Goal: Complete application form

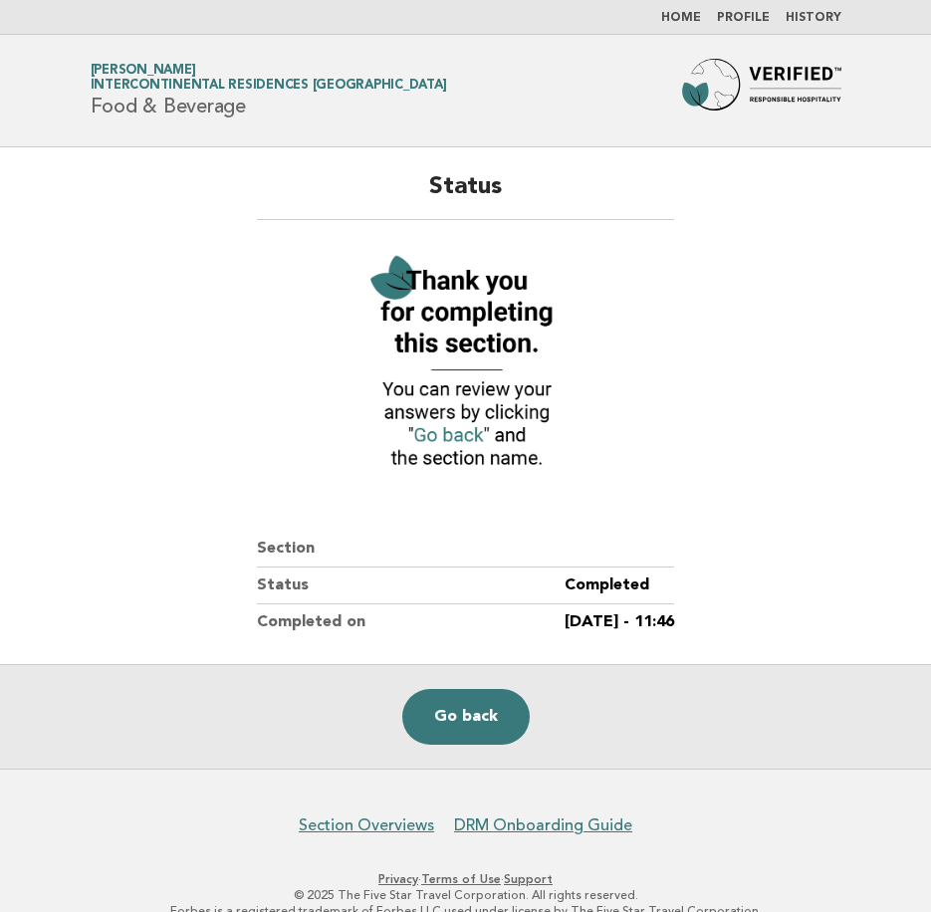
click at [405, 701] on div "Go back" at bounding box center [465, 716] width 931 height 105
click at [433, 743] on link "Go back" at bounding box center [465, 717] width 127 height 56
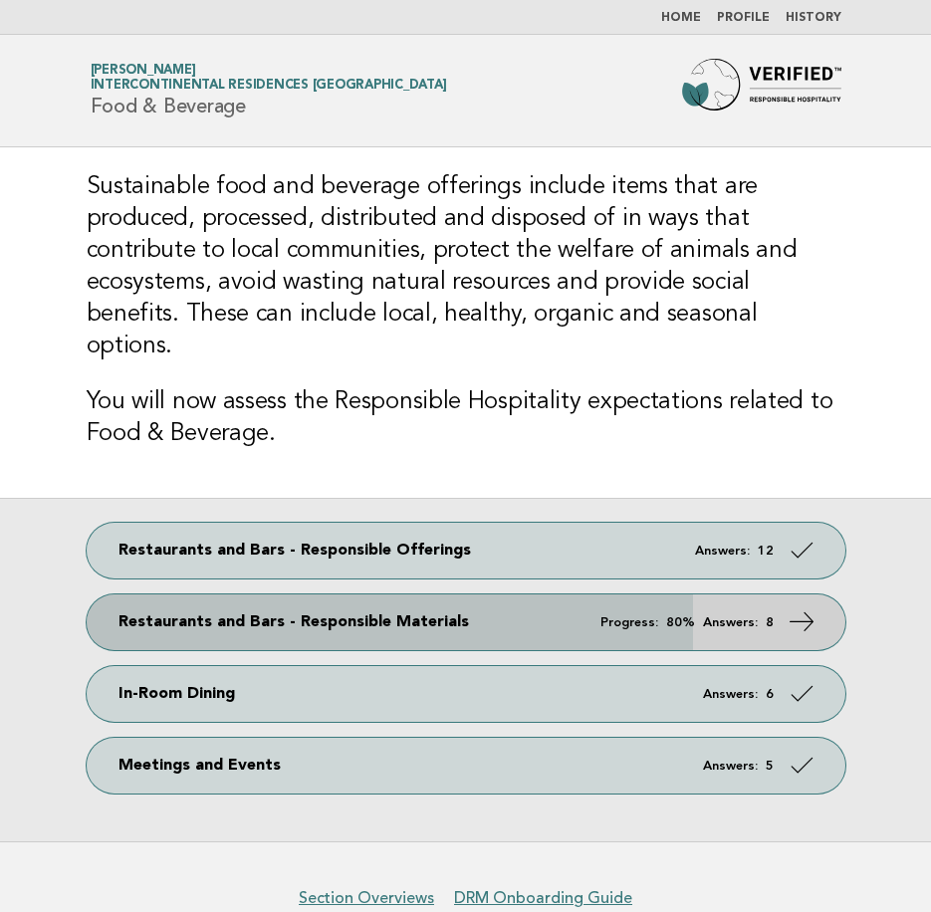
click at [793, 607] on icon at bounding box center [800, 621] width 29 height 29
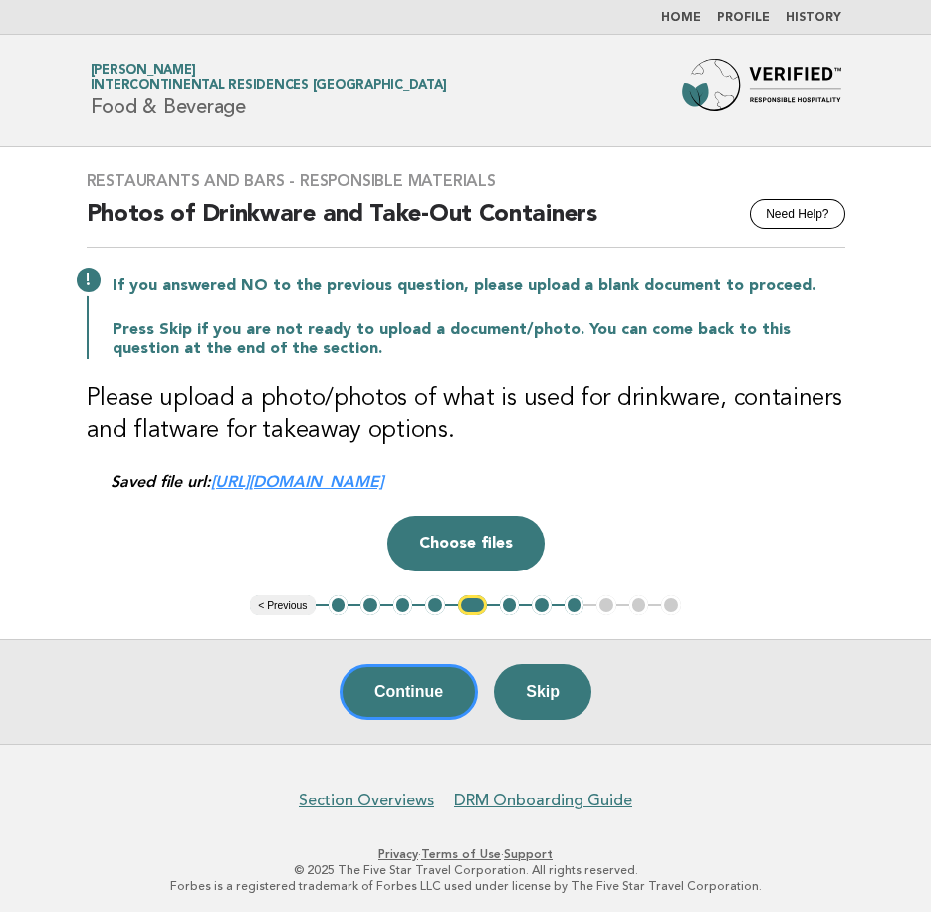
click at [383, 487] on link "https://be0idi9hwh.ucarecd.net/2cdce9a9-aea1-44b9-bbbf-1898a9473804~1/" at bounding box center [297, 481] width 172 height 19
click at [380, 713] on button "Continue" at bounding box center [408, 692] width 138 height 56
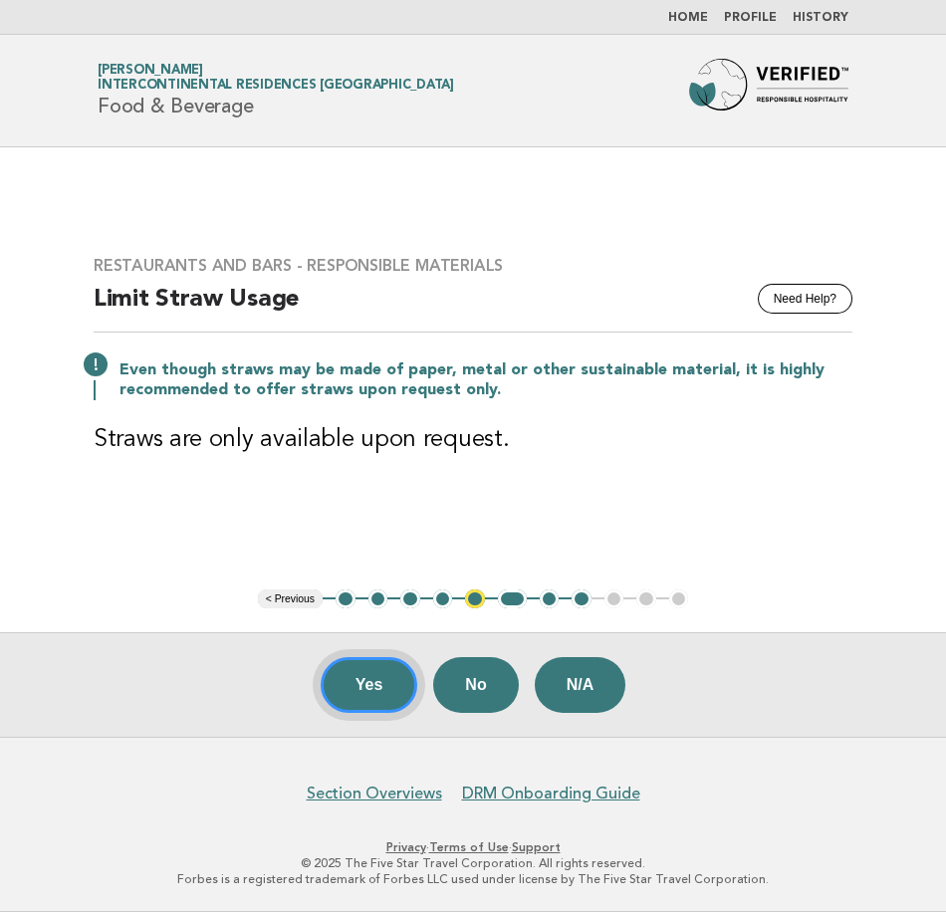
click at [391, 691] on button "Yes" at bounding box center [370, 685] width 98 height 56
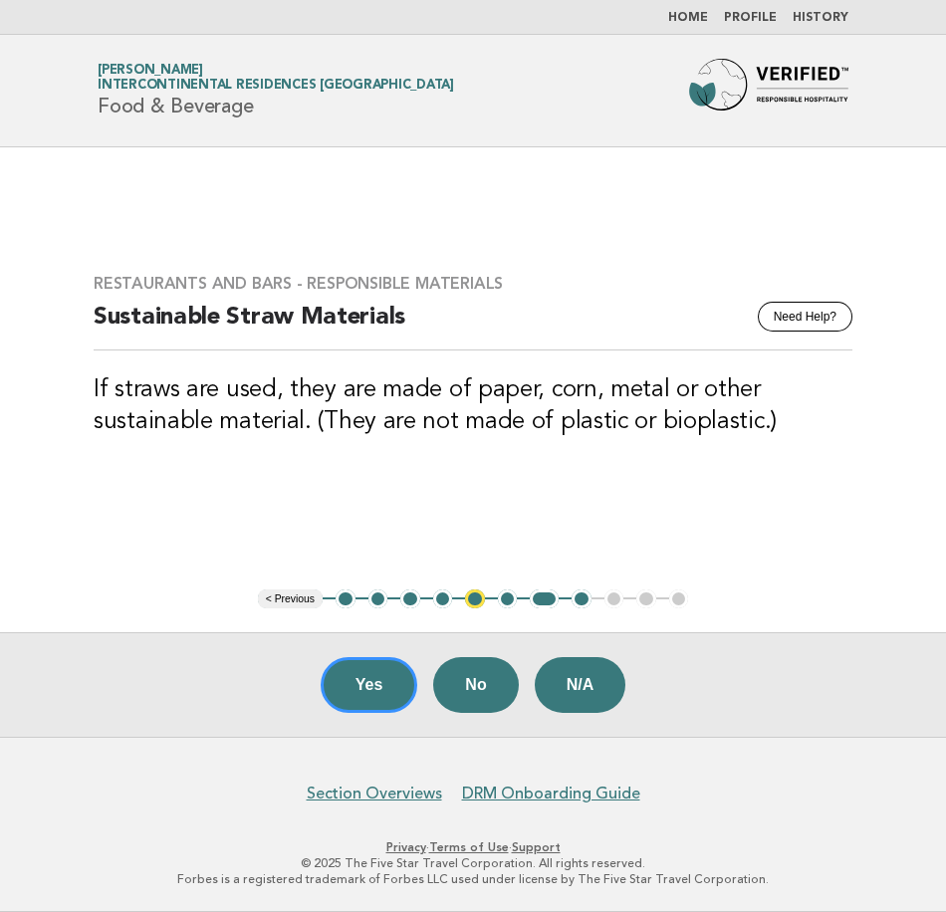
click at [298, 713] on div "Yes No N/A" at bounding box center [473, 684] width 946 height 105
click at [317, 704] on div "Yes No N/A" at bounding box center [473, 684] width 946 height 105
click at [354, 687] on button "Yes" at bounding box center [370, 685] width 98 height 56
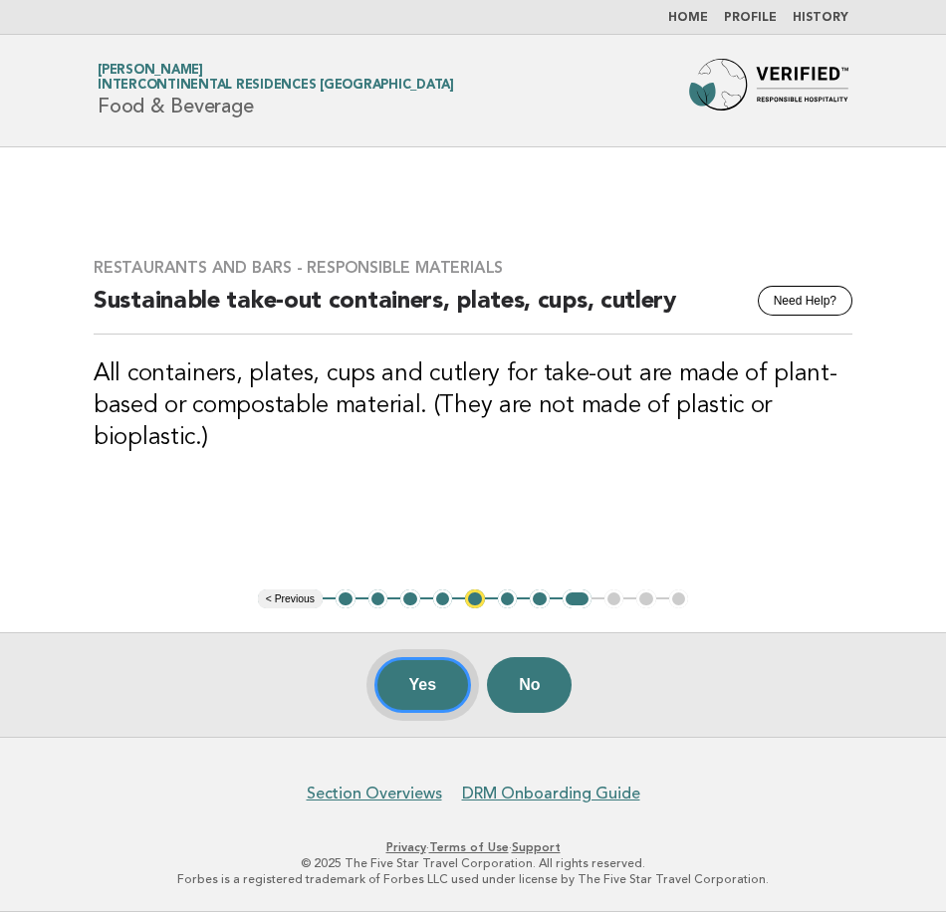
click at [385, 684] on button "Yes" at bounding box center [423, 685] width 98 height 56
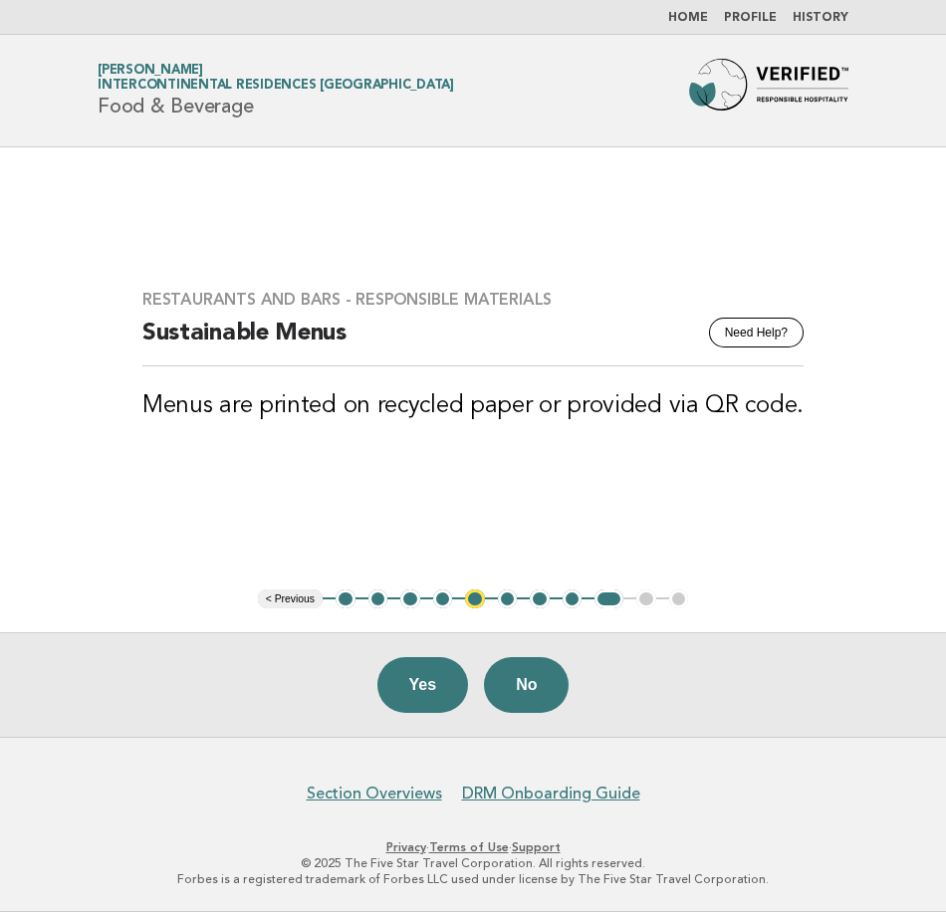
click at [437, 682] on button "Yes" at bounding box center [423, 685] width 92 height 56
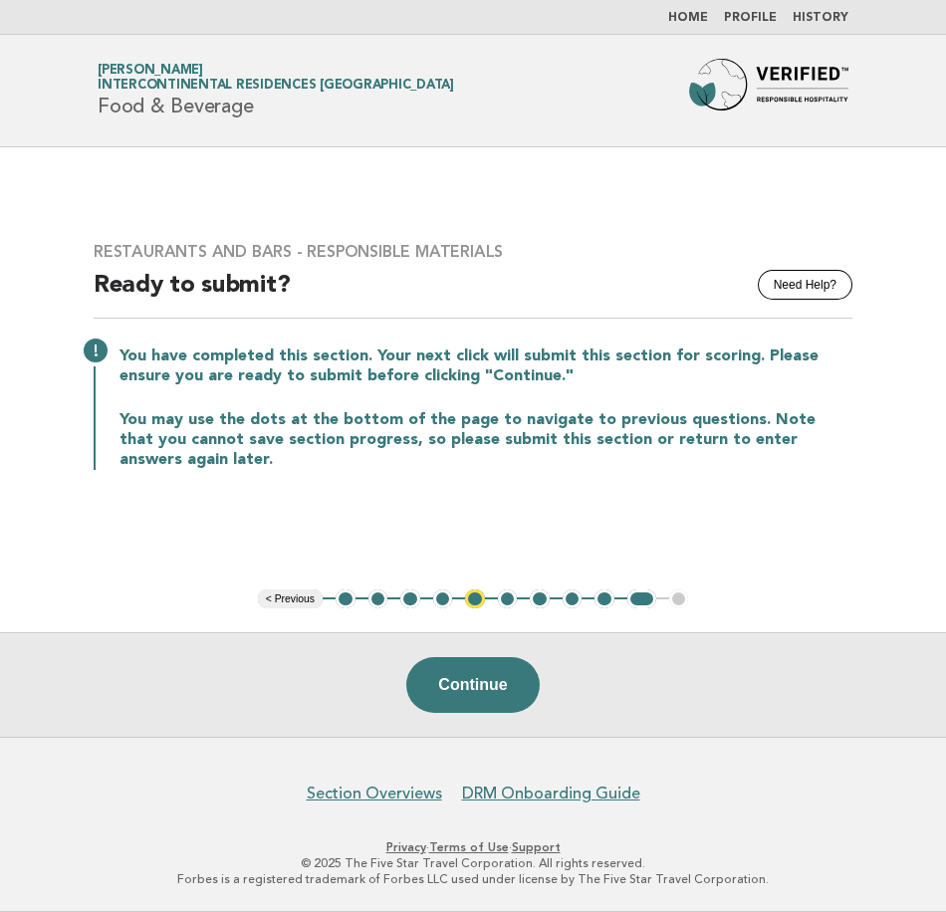
click at [468, 597] on button "5" at bounding box center [475, 599] width 20 height 20
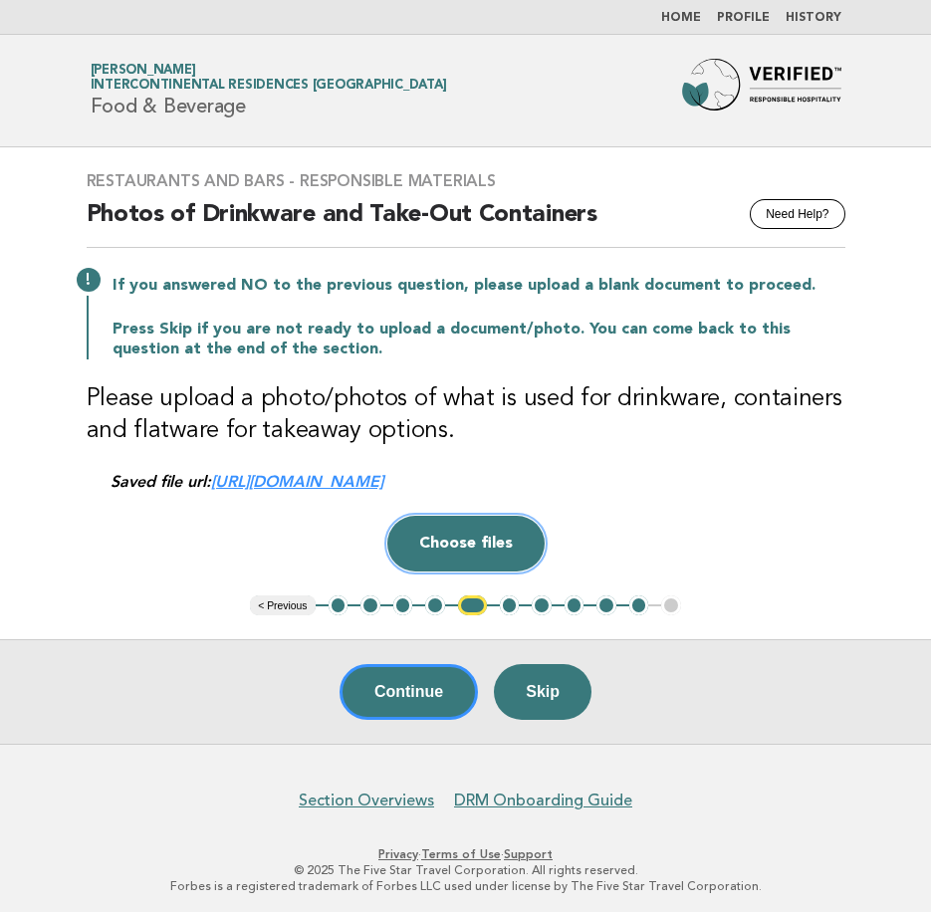
click at [497, 531] on button "Choose files" at bounding box center [465, 544] width 157 height 56
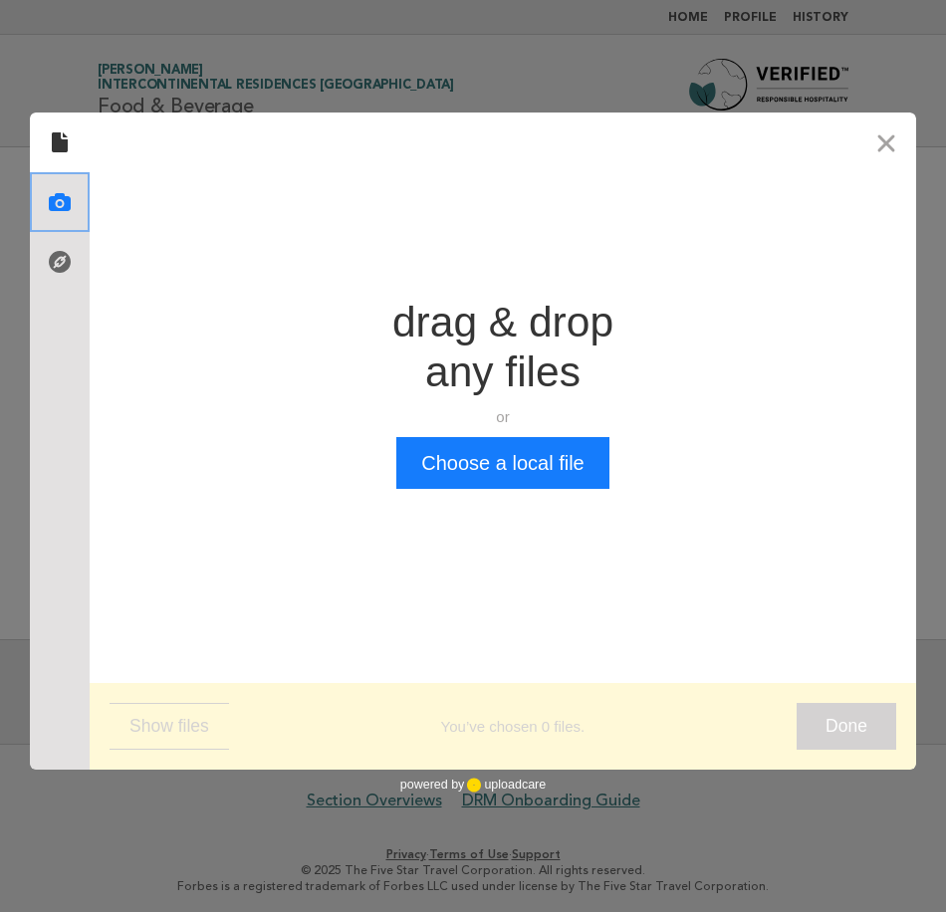
click at [80, 194] on div at bounding box center [60, 202] width 60 height 60
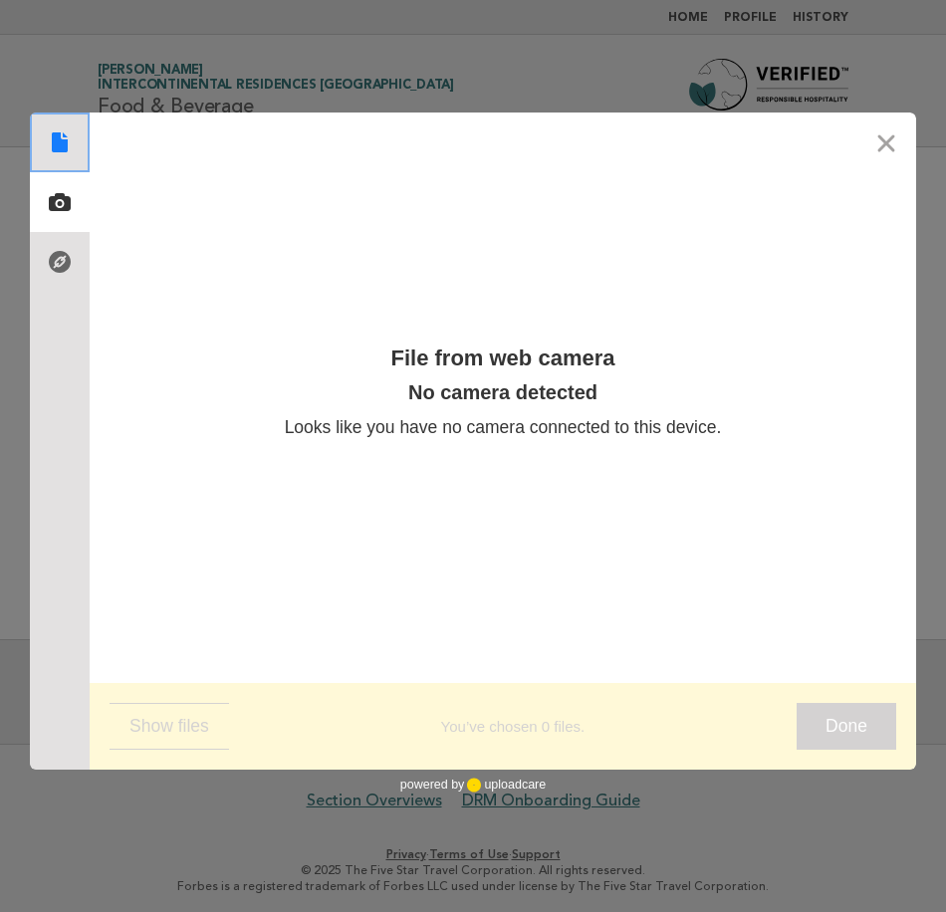
click at [59, 135] on use at bounding box center [60, 142] width 16 height 20
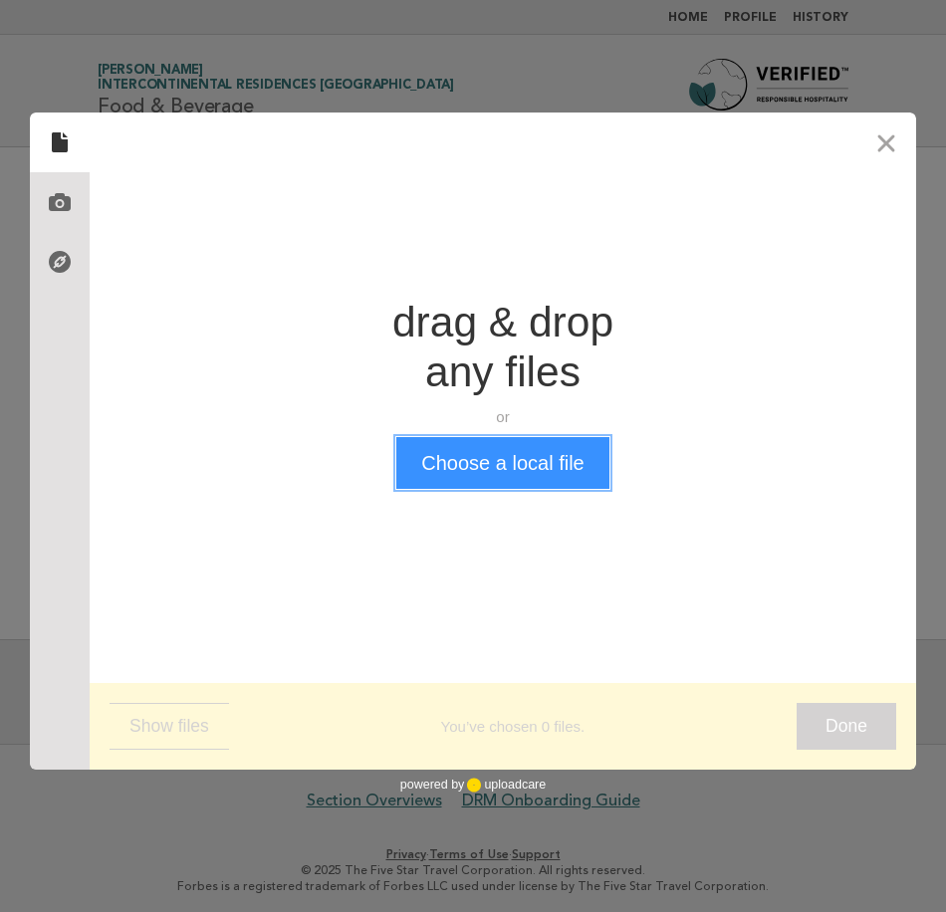
click at [483, 474] on button "Choose a local file" at bounding box center [502, 463] width 212 height 52
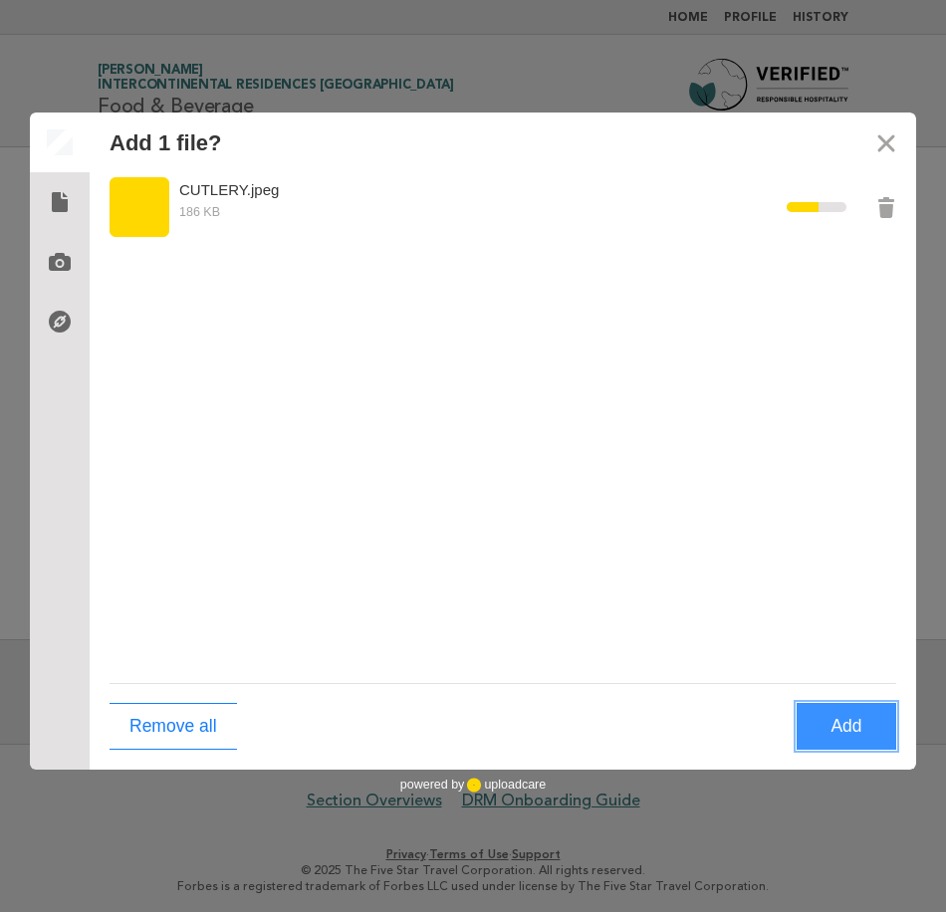
click at [844, 732] on button "Add" at bounding box center [846, 726] width 100 height 47
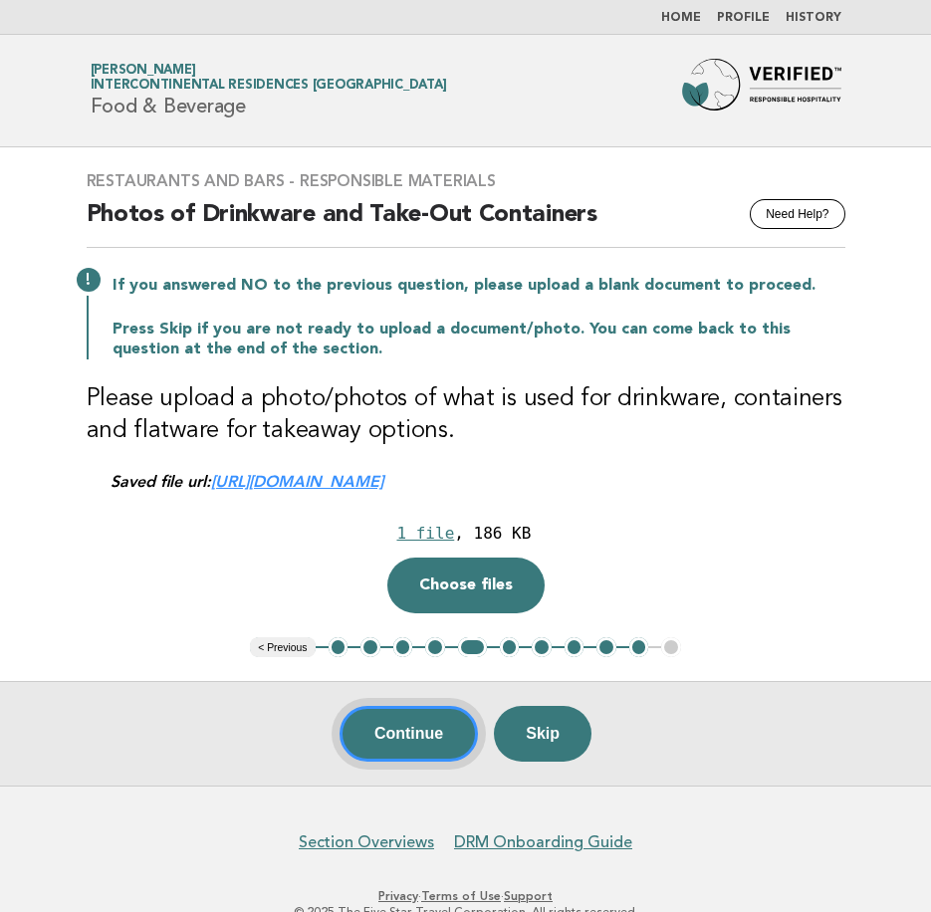
click at [373, 736] on button "Continue" at bounding box center [408, 734] width 138 height 56
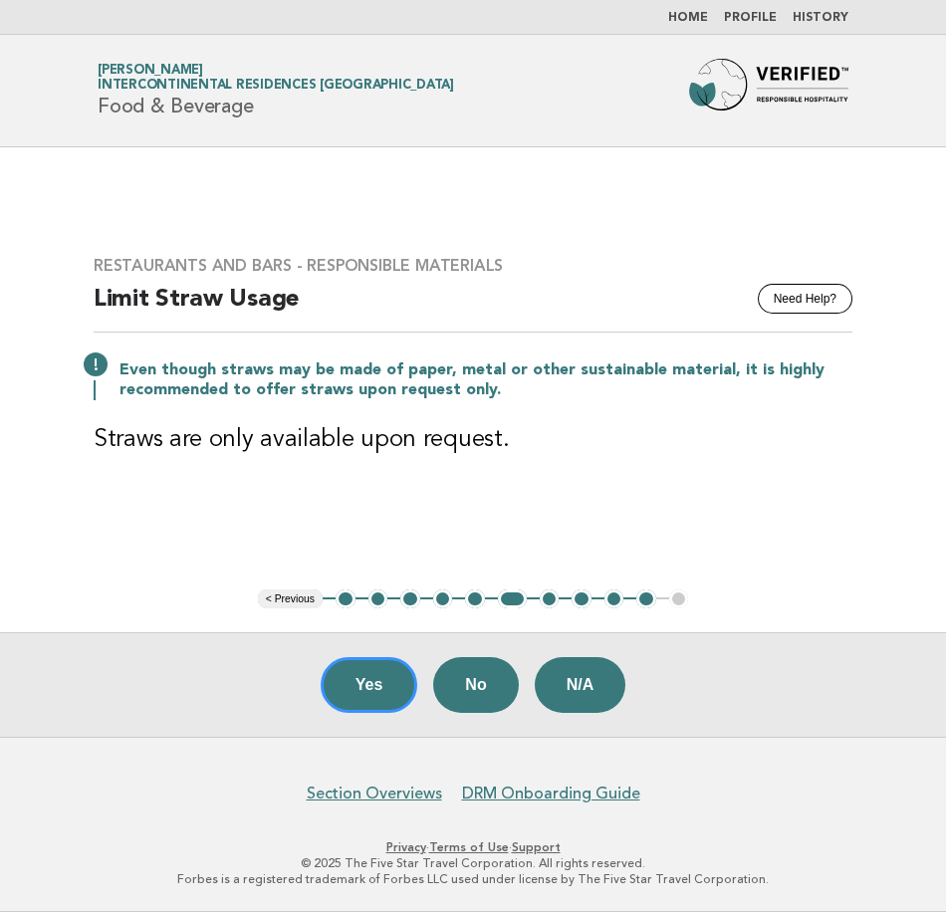
click at [684, 605] on ul "< Previous 1 2 3 4 5 6 7 8 9 10 11" at bounding box center [473, 599] width 431 height 20
click at [676, 597] on ul "< Previous 1 2 3 4 5 6 7 8 9 10 11" at bounding box center [473, 599] width 431 height 20
click at [649, 598] on button "10" at bounding box center [646, 599] width 20 height 20
click at [343, 691] on button "Yes" at bounding box center [370, 685] width 98 height 56
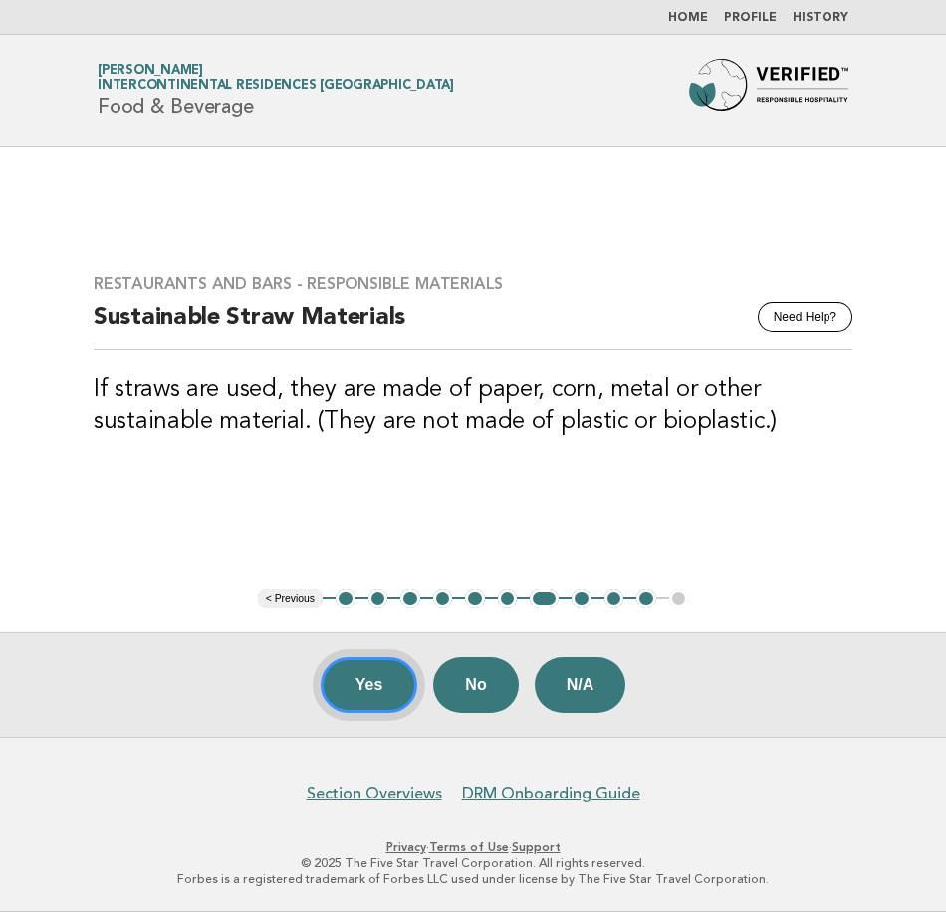
click at [359, 687] on button "Yes" at bounding box center [370, 685] width 98 height 56
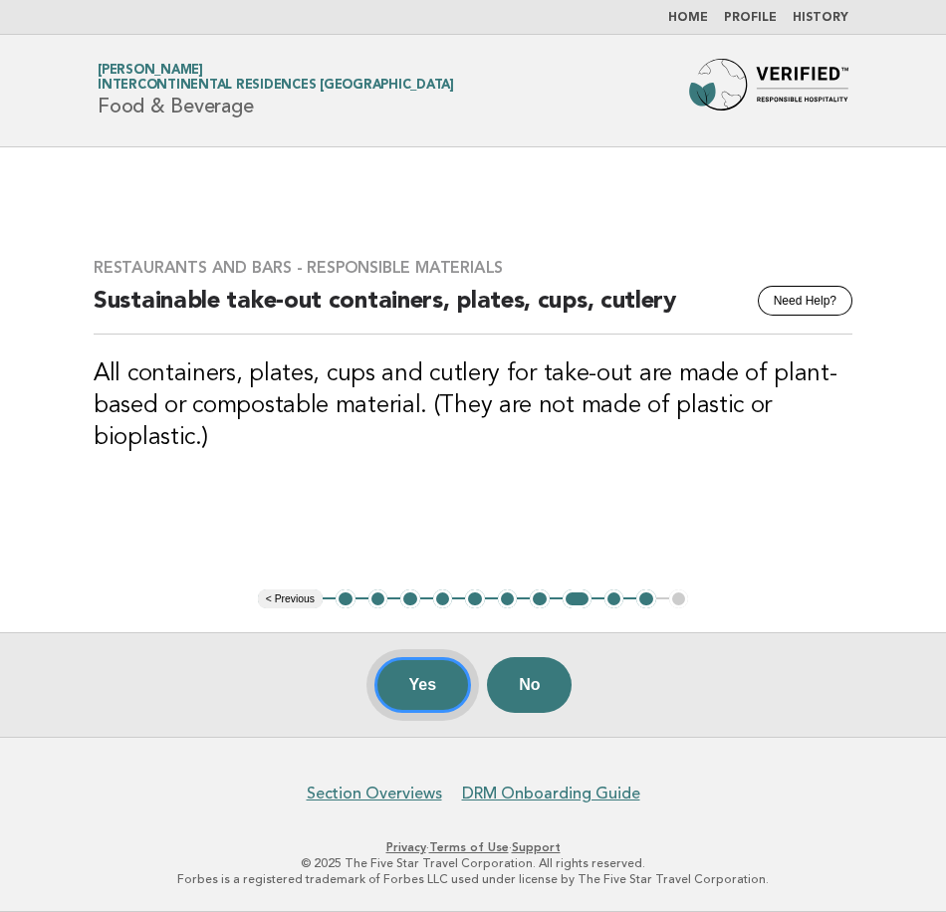
click at [412, 702] on button "Yes" at bounding box center [423, 685] width 98 height 56
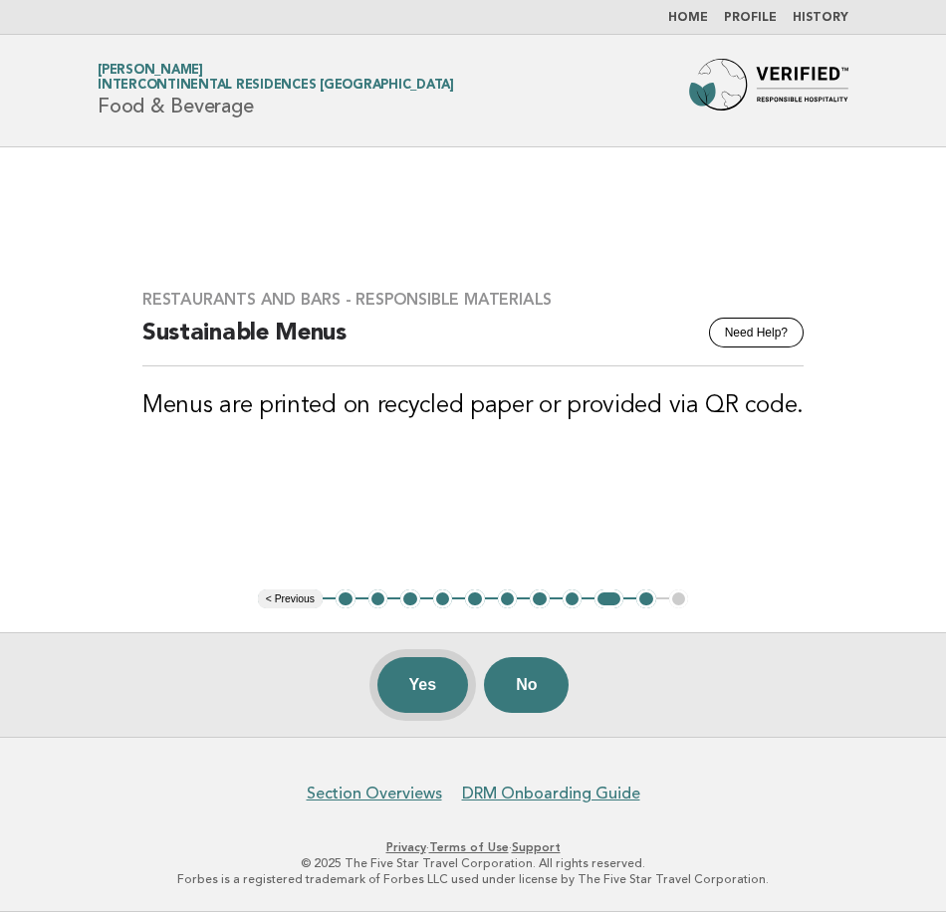
click at [415, 686] on button "Yes" at bounding box center [423, 685] width 92 height 56
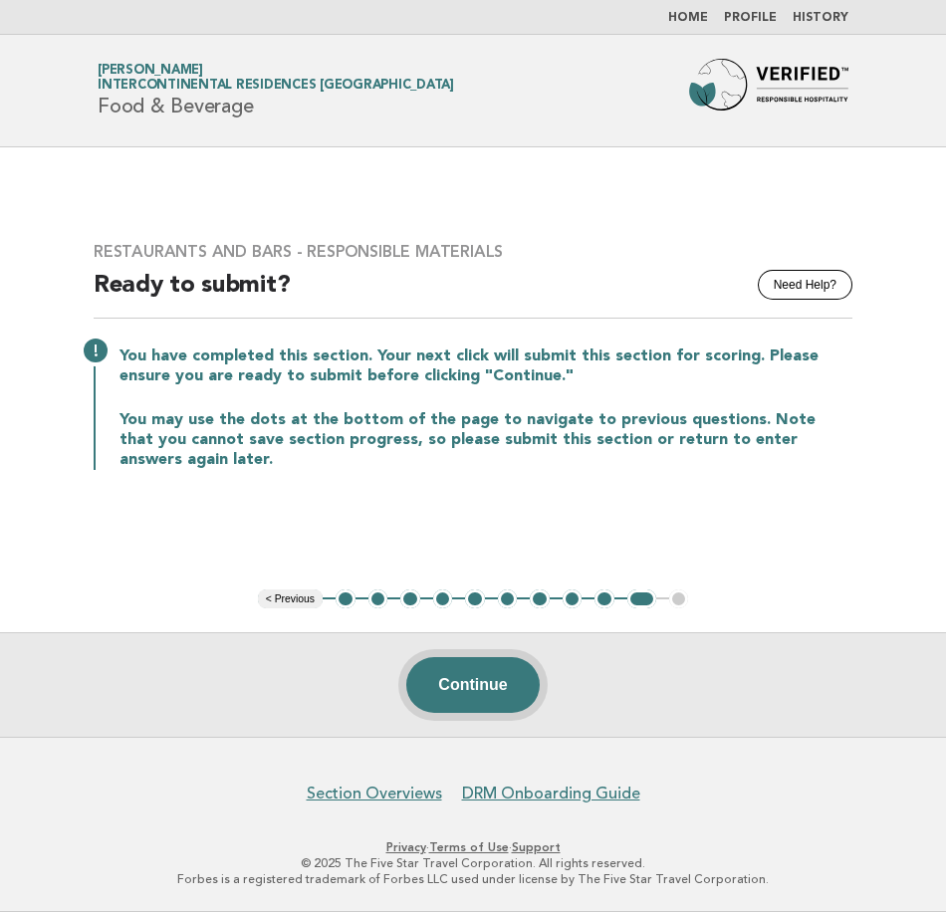
click at [432, 682] on button "Continue" at bounding box center [472, 685] width 132 height 56
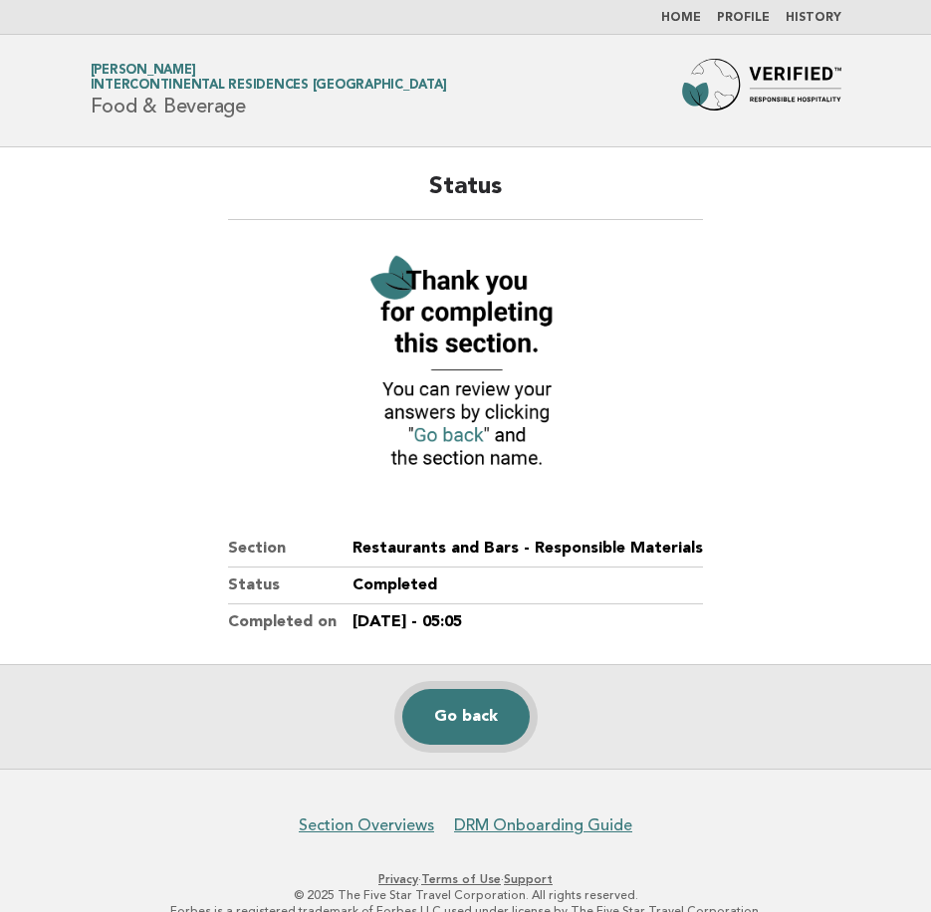
click at [467, 718] on link "Go back" at bounding box center [465, 717] width 127 height 56
